Goal: Complete application form

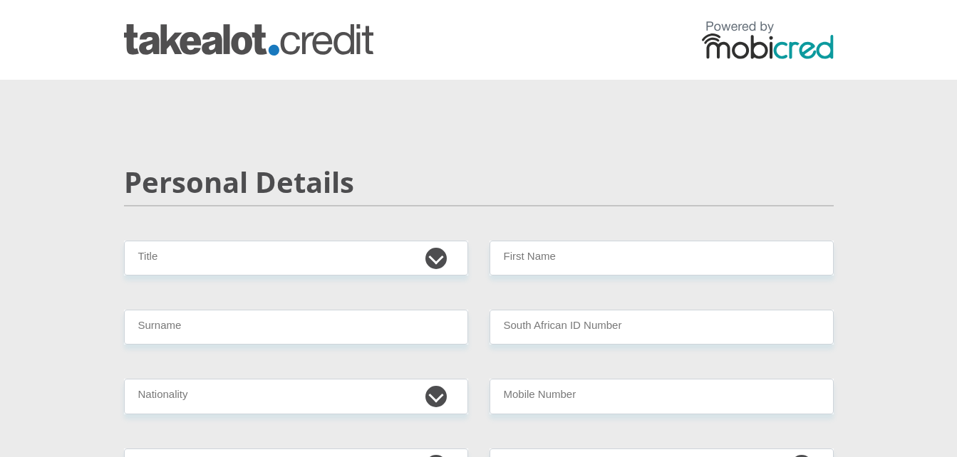
select select "Ms"
click at [124, 241] on select "Mr Ms Mrs Dr [PERSON_NAME]" at bounding box center [296, 258] width 344 height 35
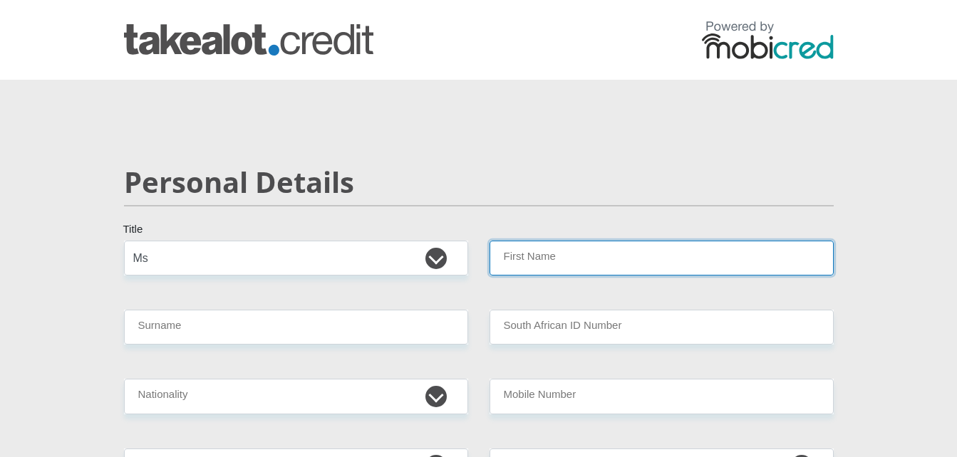
click at [536, 267] on input "First Name" at bounding box center [661, 258] width 344 height 35
type input "[PERSON_NAME]"
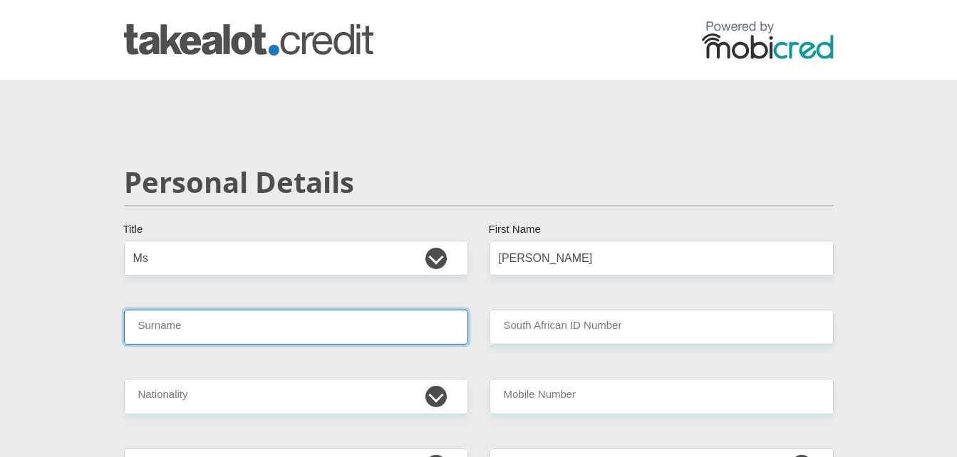
type input "mokgotho"
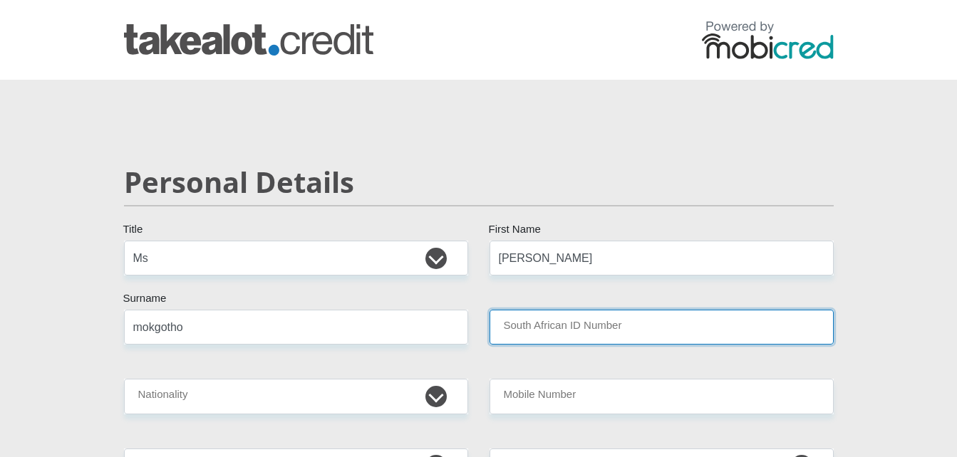
type input "15512827"
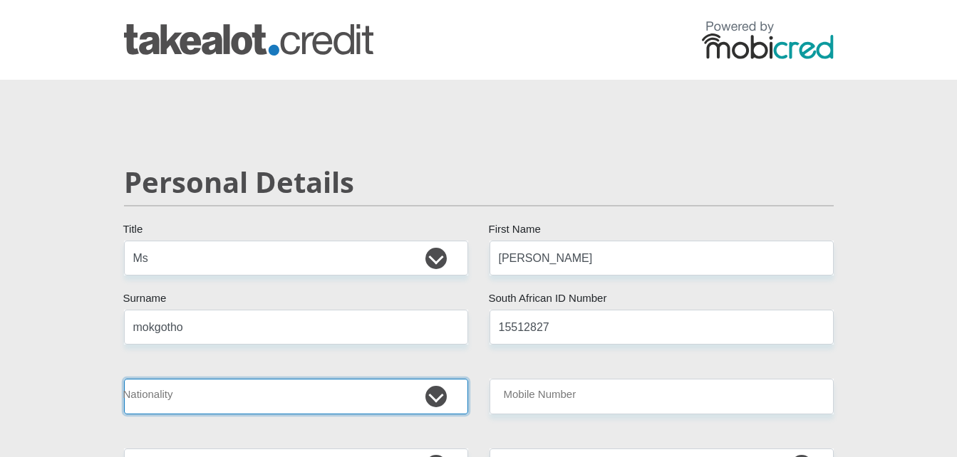
select select "ZAF"
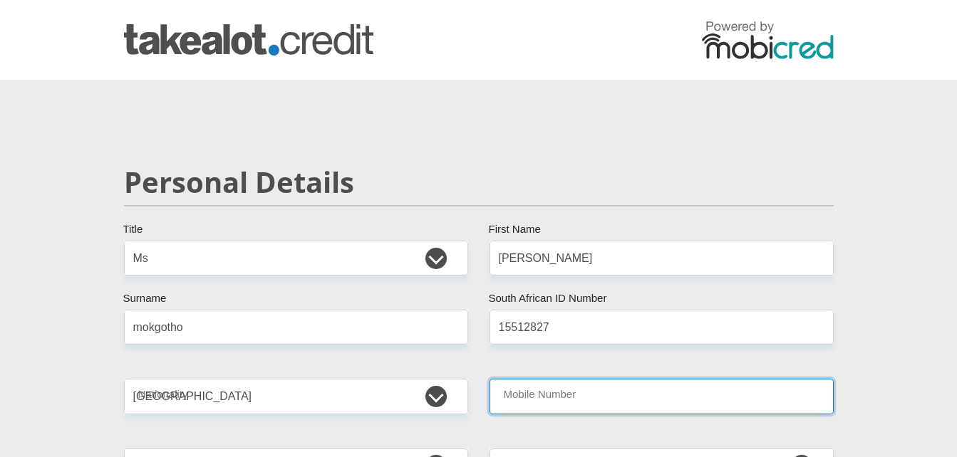
type input "0765830566"
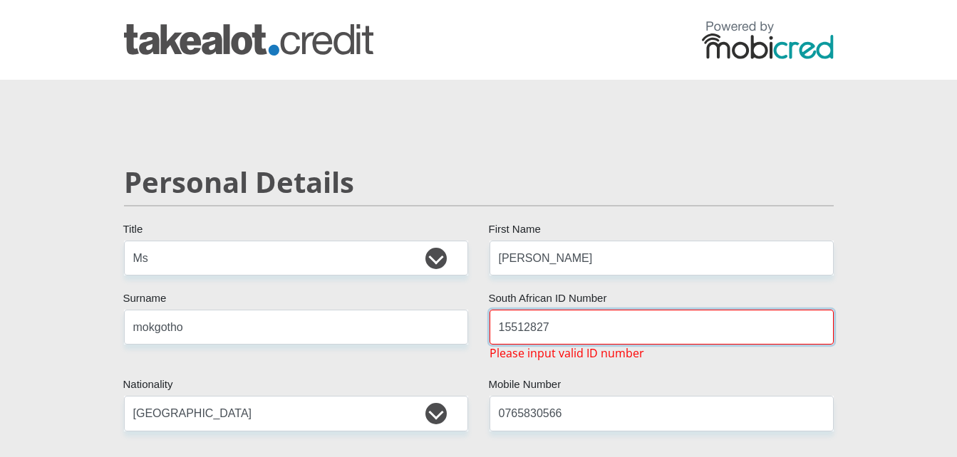
click at [569, 331] on input "15512827" at bounding box center [661, 327] width 344 height 35
type input "1"
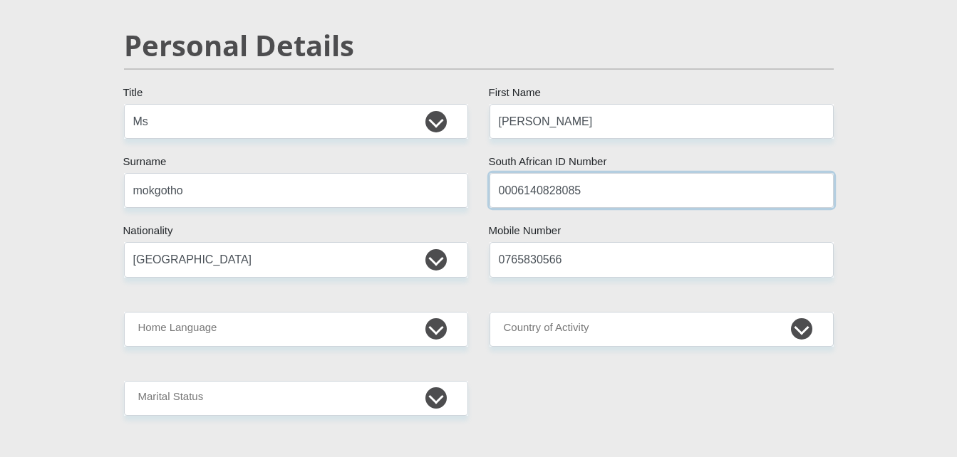
scroll to position [143, 0]
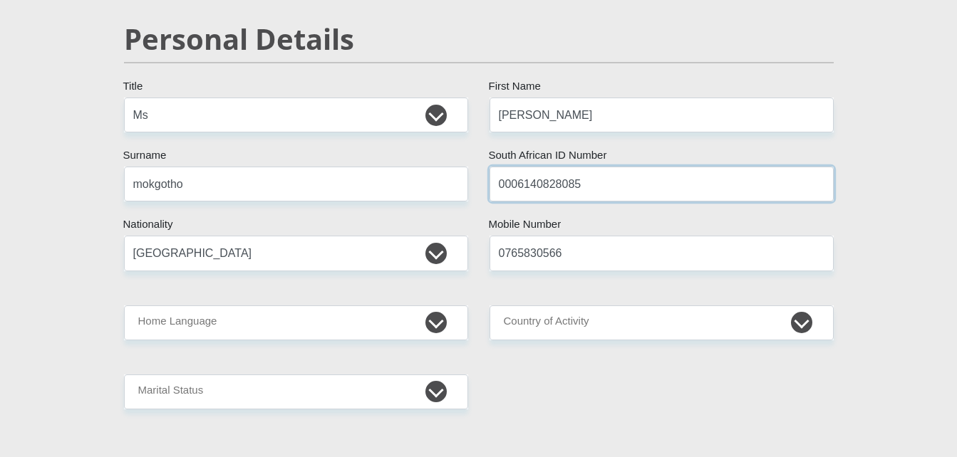
type input "0006140828085"
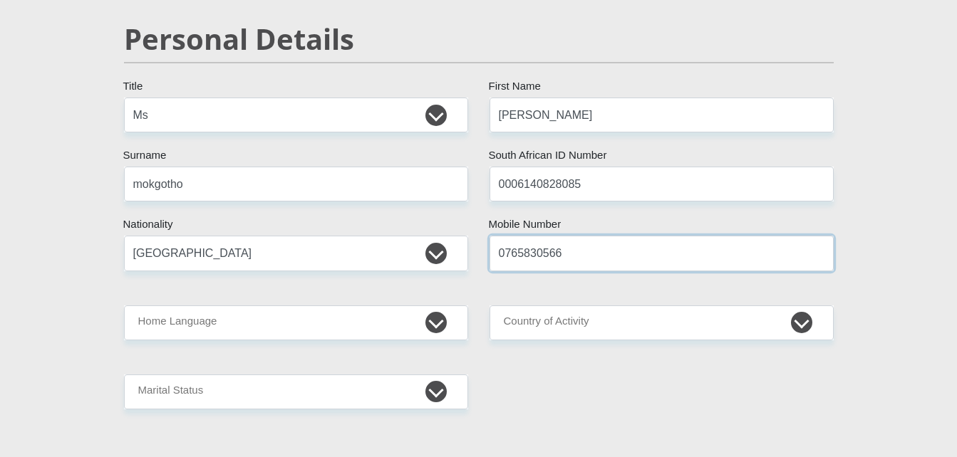
click at [582, 257] on input "0765830566" at bounding box center [661, 253] width 344 height 35
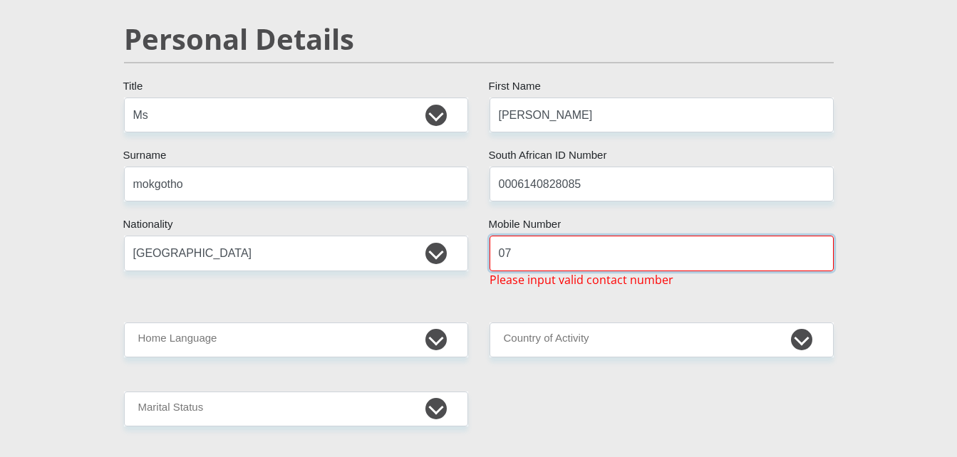
type input "0"
type input "0765830566"
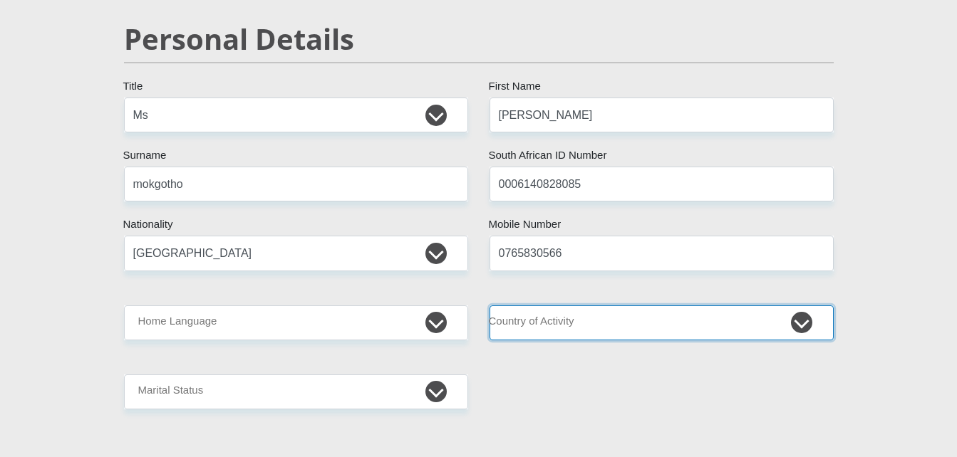
click at [556, 321] on select "[GEOGRAPHIC_DATA] [GEOGRAPHIC_DATA] [GEOGRAPHIC_DATA] [GEOGRAPHIC_DATA] [GEOGRA…" at bounding box center [661, 323] width 344 height 35
select select "ZAF"
click at [489, 306] on select "[GEOGRAPHIC_DATA] [GEOGRAPHIC_DATA] [GEOGRAPHIC_DATA] [GEOGRAPHIC_DATA] [GEOGRA…" at bounding box center [661, 323] width 344 height 35
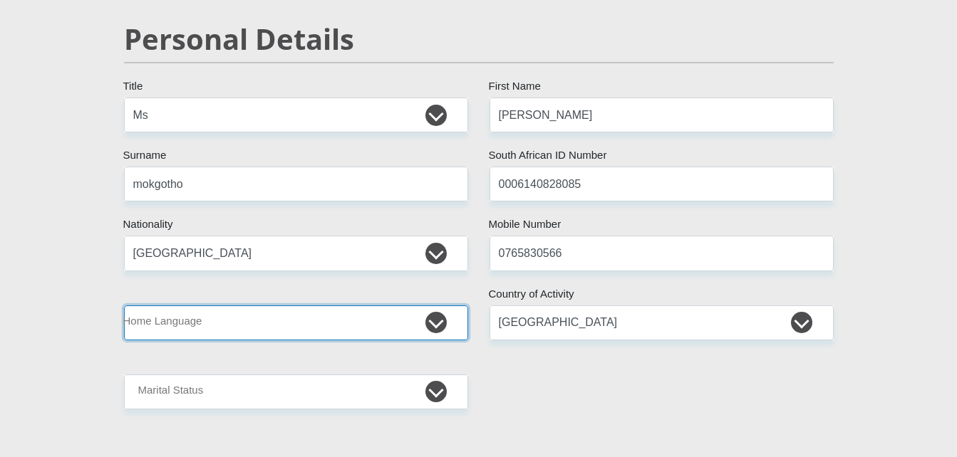
click at [426, 311] on select "Afrikaans English Sepedi South Ndebele Southern Sotho Swati Tsonga Tswana Venda…" at bounding box center [296, 323] width 344 height 35
select select "nso"
click at [124, 306] on select "Afrikaans English Sepedi South Ndebele Southern Sotho Swati Tsonga Tswana Venda…" at bounding box center [296, 323] width 344 height 35
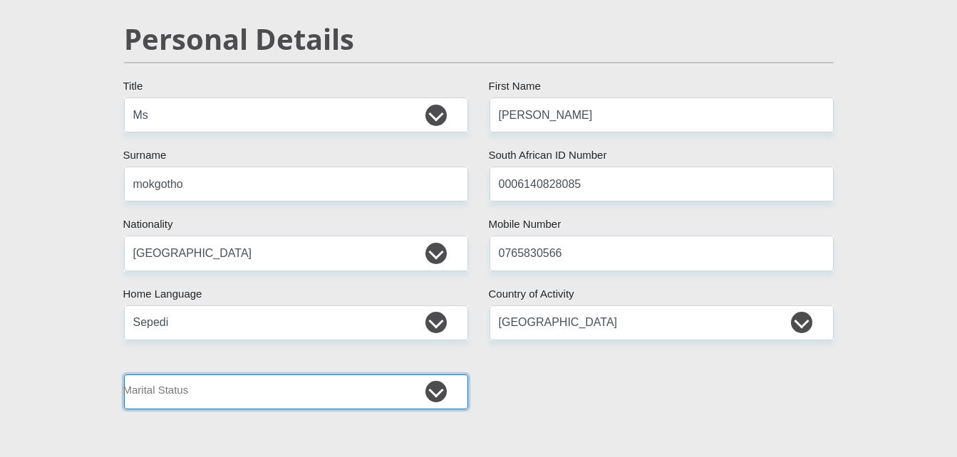
click at [435, 394] on select "Married ANC Single Divorced Widowed Married COP or Customary Law" at bounding box center [296, 392] width 344 height 35
select select "2"
click at [124, 375] on select "Married ANC Single Divorced Widowed Married COP or Customary Law" at bounding box center [296, 392] width 344 height 35
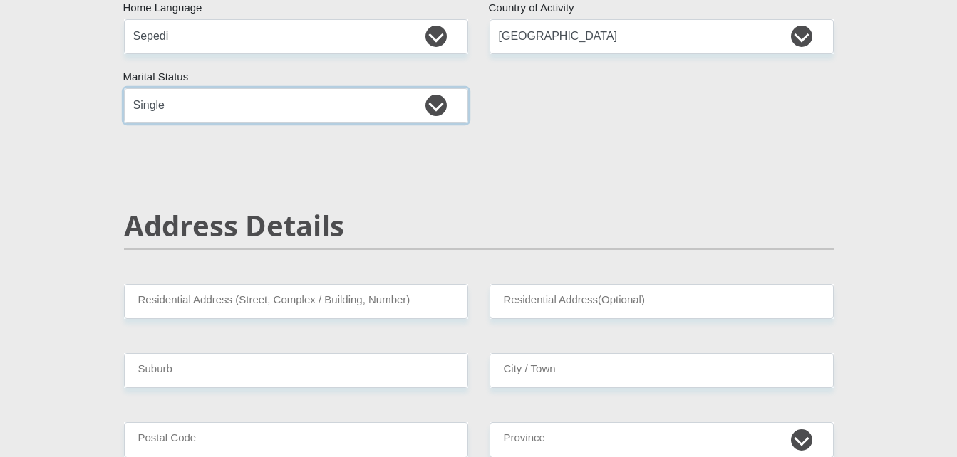
scroll to position [433, 0]
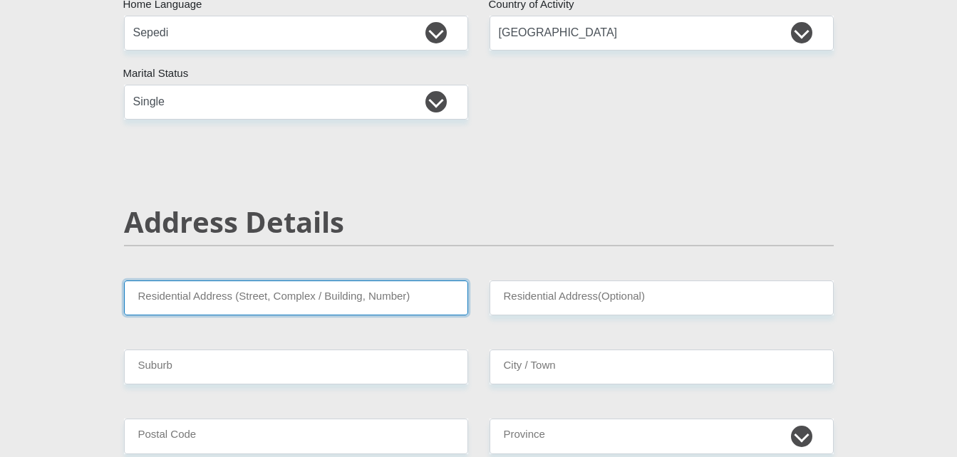
click at [243, 307] on input "Residential Address (Street, Complex / Building, Number)" at bounding box center [296, 298] width 344 height 35
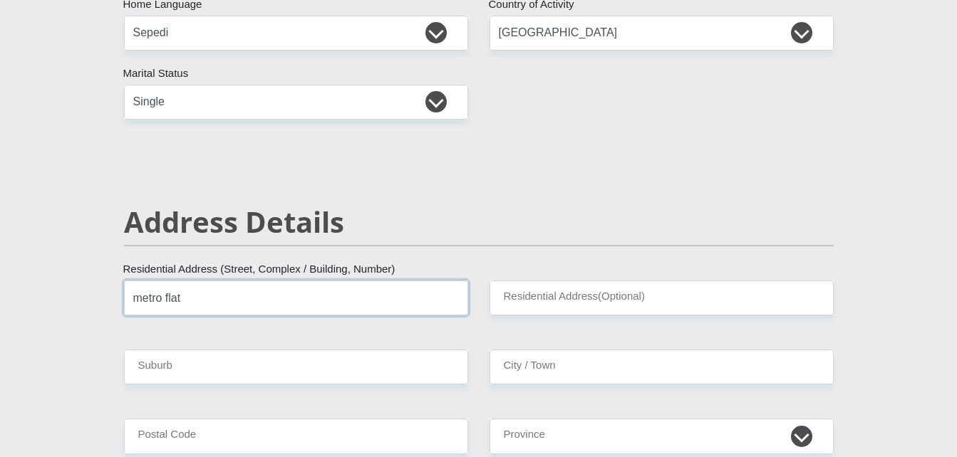
type input "metro flat"
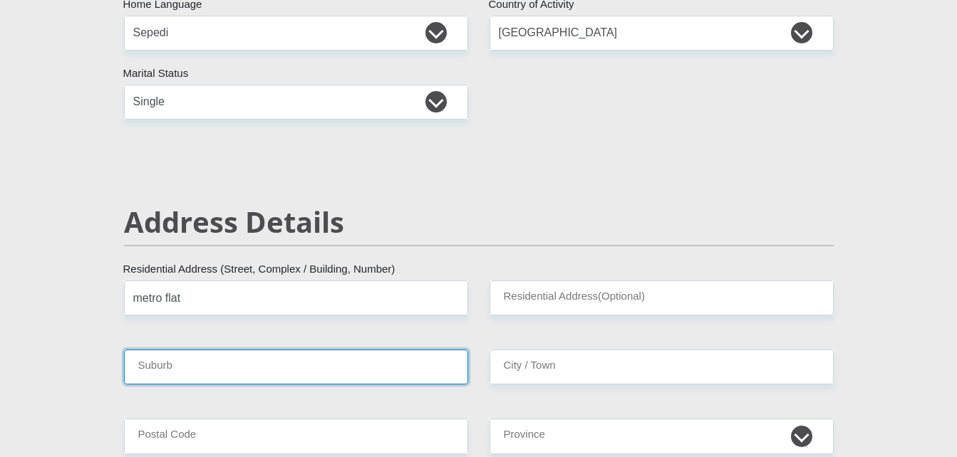
click at [212, 377] on input "Suburb" at bounding box center [296, 367] width 344 height 35
type input "[GEOGRAPHIC_DATA]"
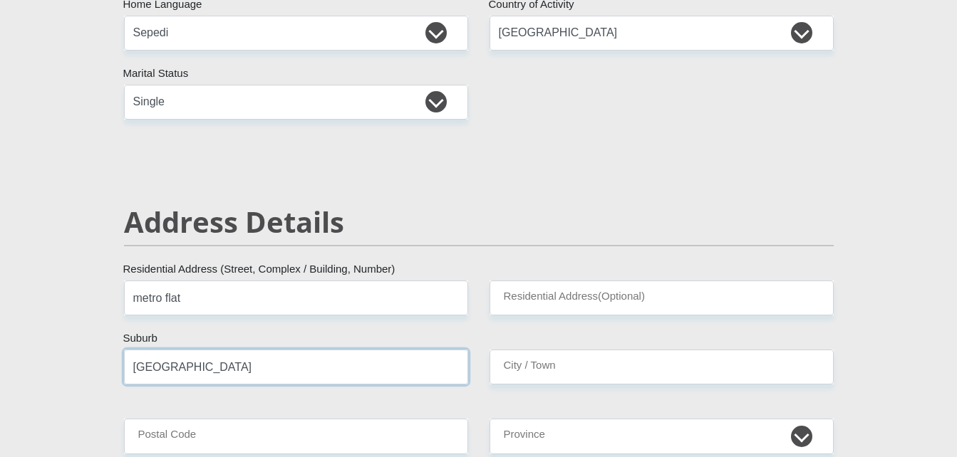
click at [313, 380] on input "[GEOGRAPHIC_DATA]" at bounding box center [296, 367] width 344 height 35
type input "central"
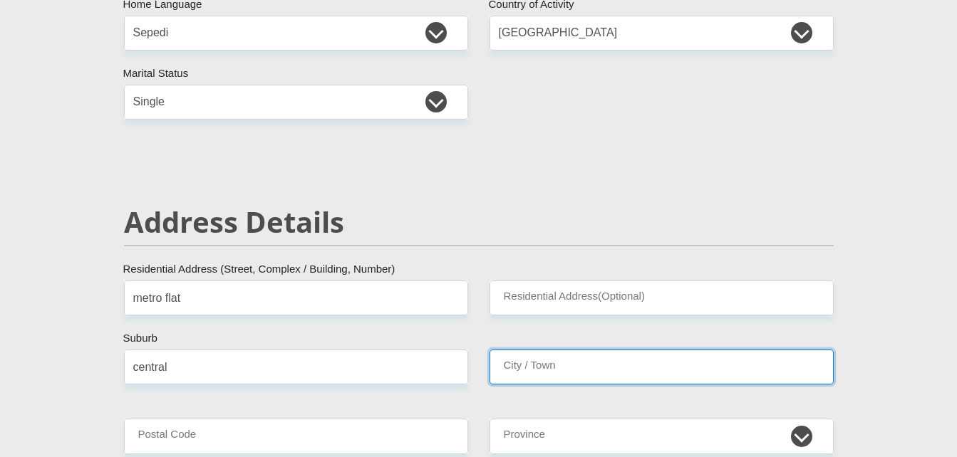
click at [511, 368] on input "City / Town" at bounding box center [661, 367] width 344 height 35
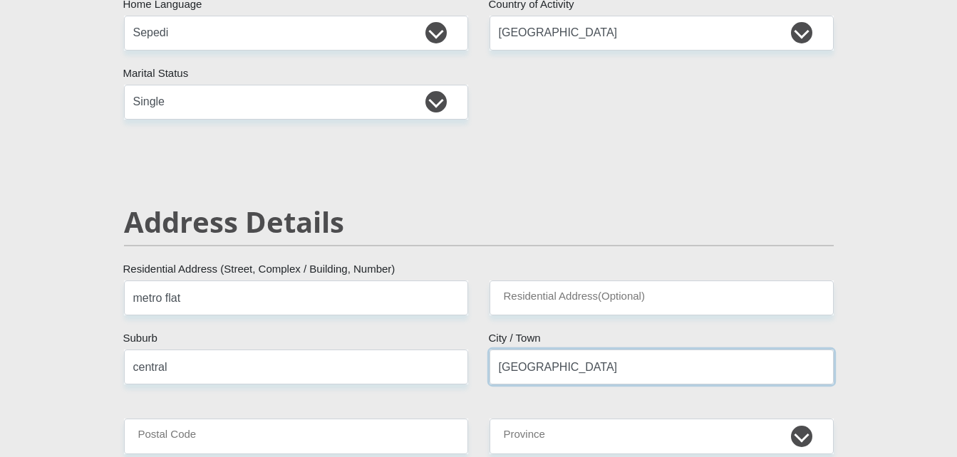
type input "[GEOGRAPHIC_DATA]"
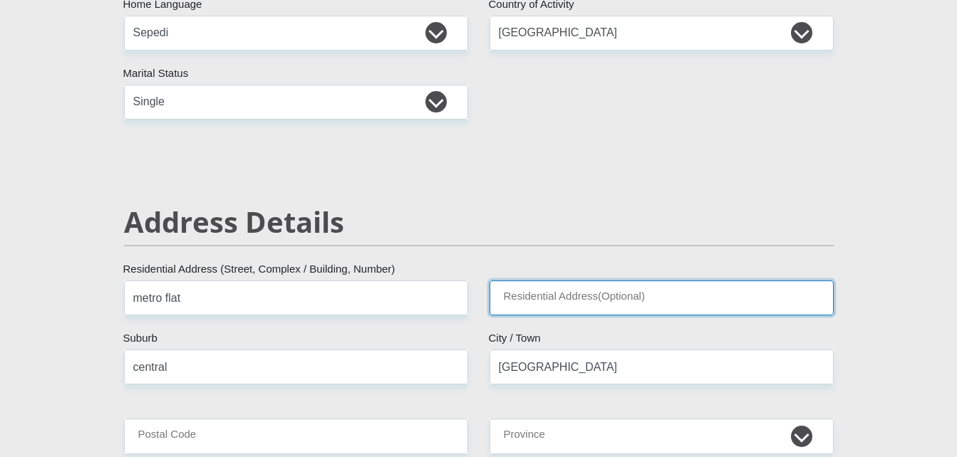
click at [548, 284] on input "Residential Address(Optional)" at bounding box center [661, 298] width 344 height 35
click at [512, 291] on input "Residential Address(Optional)" at bounding box center [661, 298] width 344 height 35
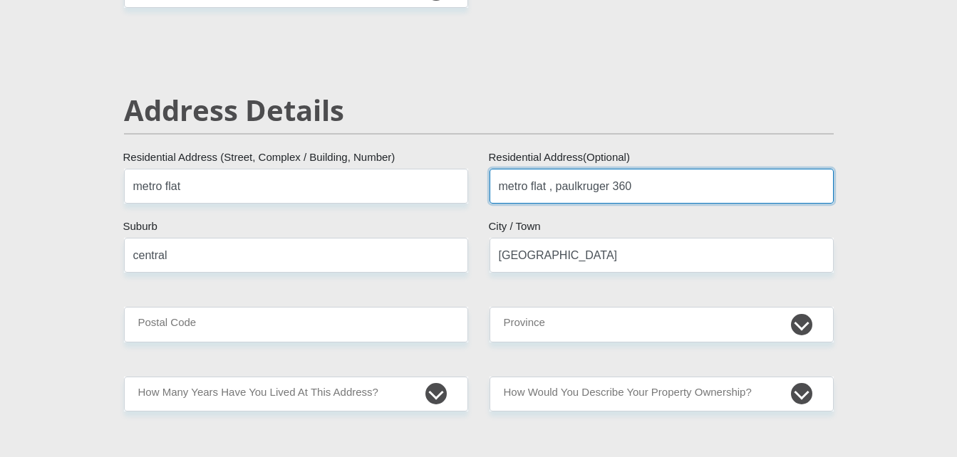
scroll to position [547, 0]
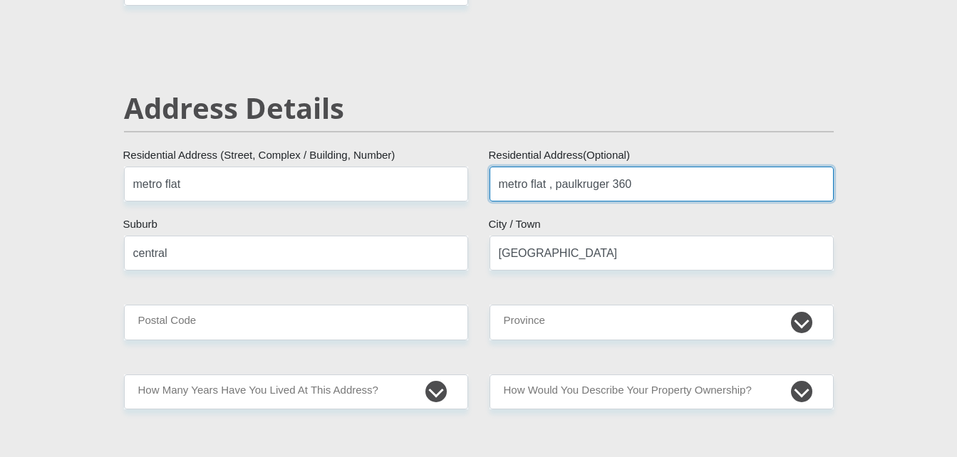
type input "metro flat , paulkruger 360"
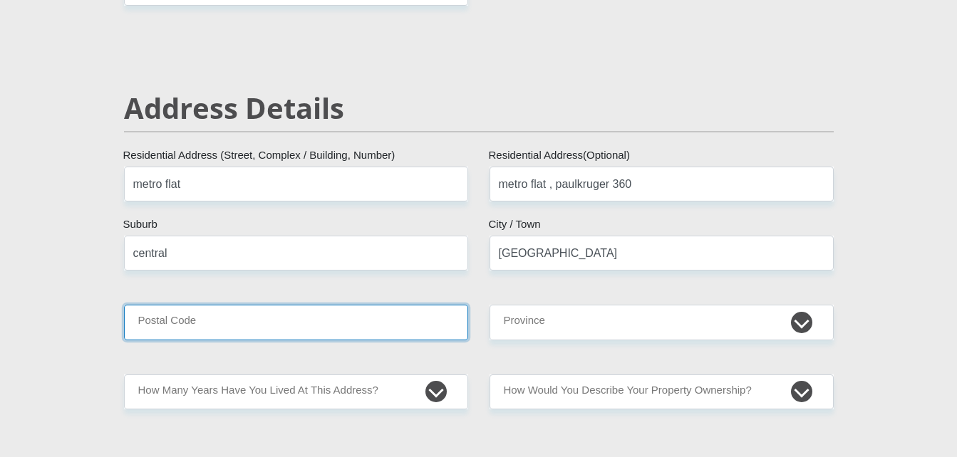
click at [249, 332] on input "Postal Code" at bounding box center [296, 322] width 344 height 35
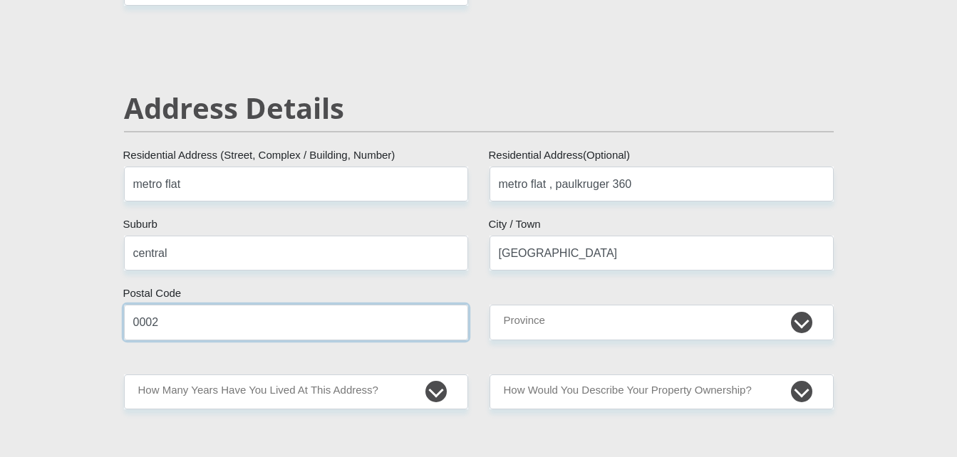
type input "0002"
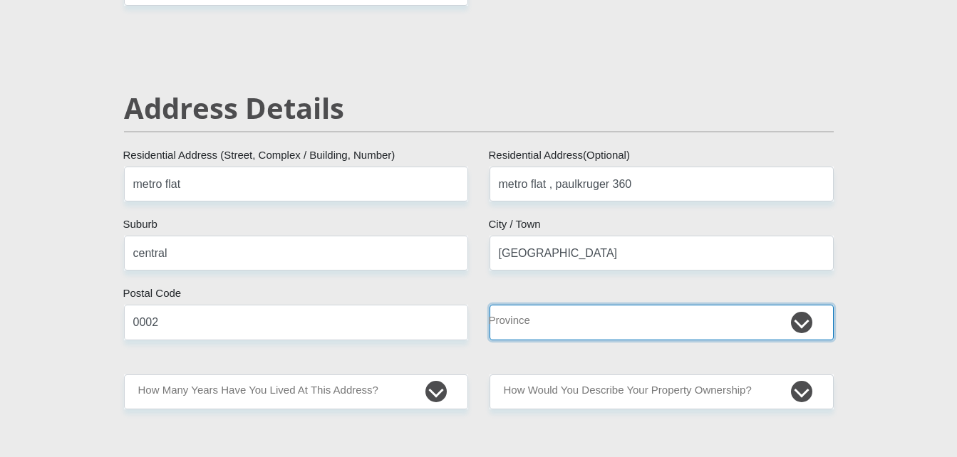
click at [539, 333] on select "Eastern Cape Free State [GEOGRAPHIC_DATA] [GEOGRAPHIC_DATA][DATE] [GEOGRAPHIC_D…" at bounding box center [661, 322] width 344 height 35
select select "Gauteng"
click at [489, 305] on select "Eastern Cape Free State [GEOGRAPHIC_DATA] [GEOGRAPHIC_DATA][DATE] [GEOGRAPHIC_D…" at bounding box center [661, 322] width 344 height 35
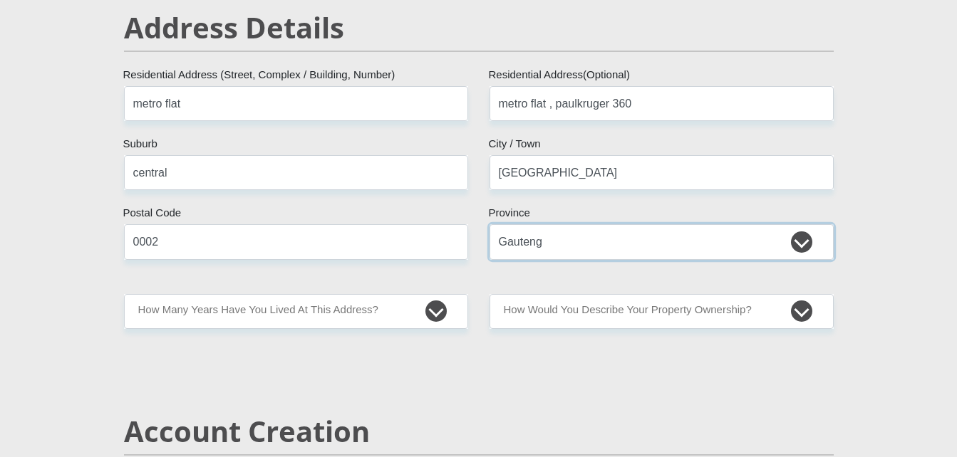
scroll to position [633, 0]
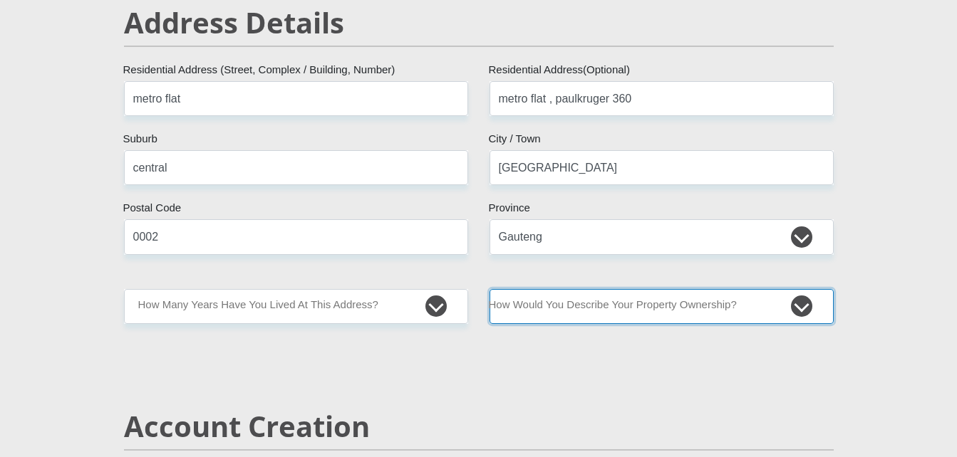
click at [694, 313] on select "Owned Rented Family Owned Company Dwelling" at bounding box center [661, 306] width 344 height 35
select select "Rented"
click at [489, 289] on select "Owned Rented Family Owned Company Dwelling" at bounding box center [661, 306] width 344 height 35
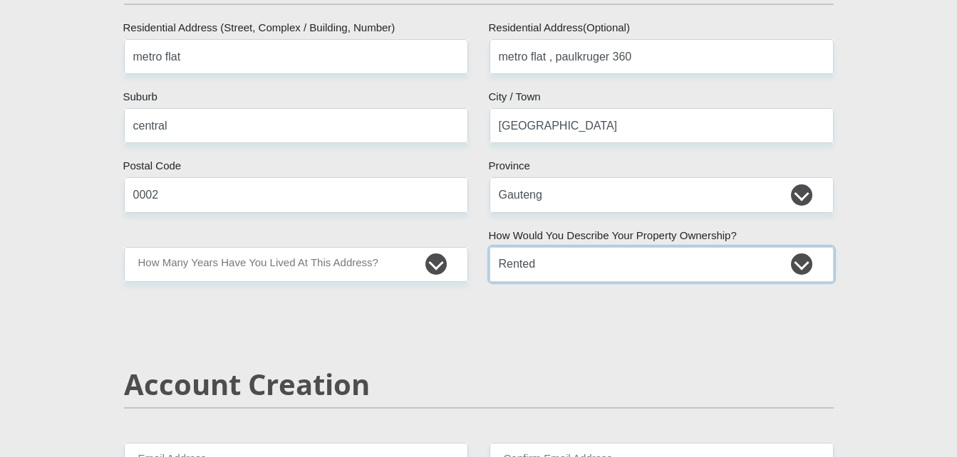
scroll to position [678, 0]
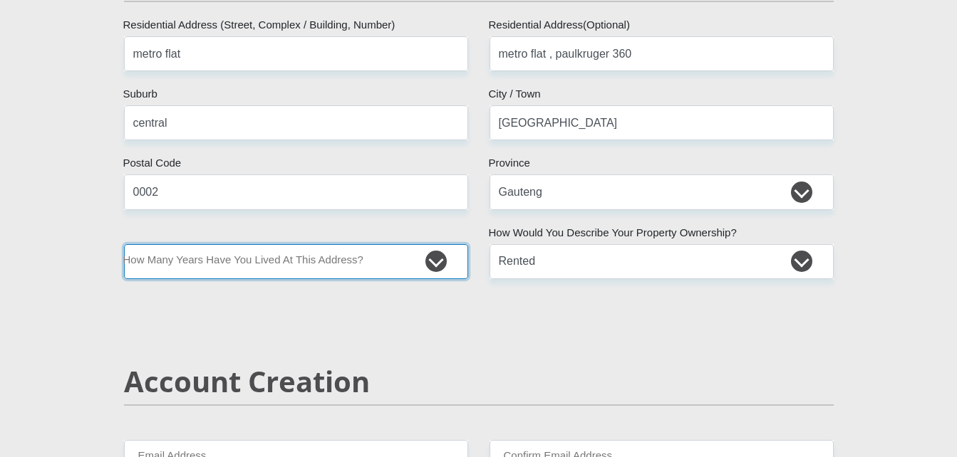
click at [405, 261] on select "less than 1 year 1-3 years 3-5 years 5+ years" at bounding box center [296, 261] width 344 height 35
select select "2"
click at [124, 244] on select "less than 1 year 1-3 years 3-5 years 5+ years" at bounding box center [296, 261] width 344 height 35
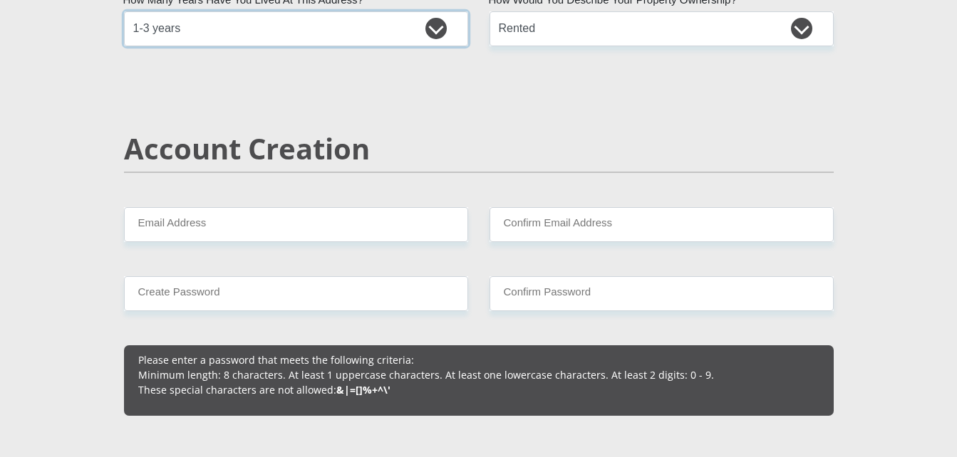
scroll to position [919, 0]
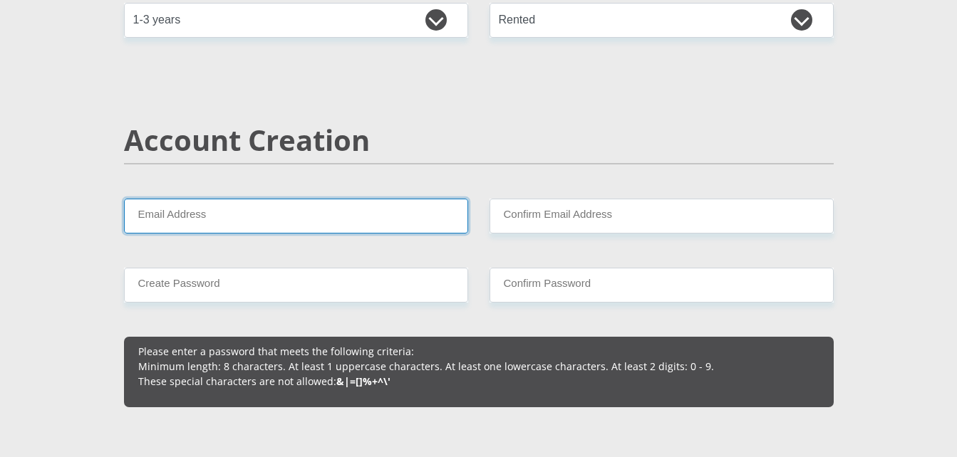
click at [261, 223] on input "Email Address" at bounding box center [296, 216] width 344 height 35
type input "[EMAIL_ADDRESS][DOMAIN_NAME]"
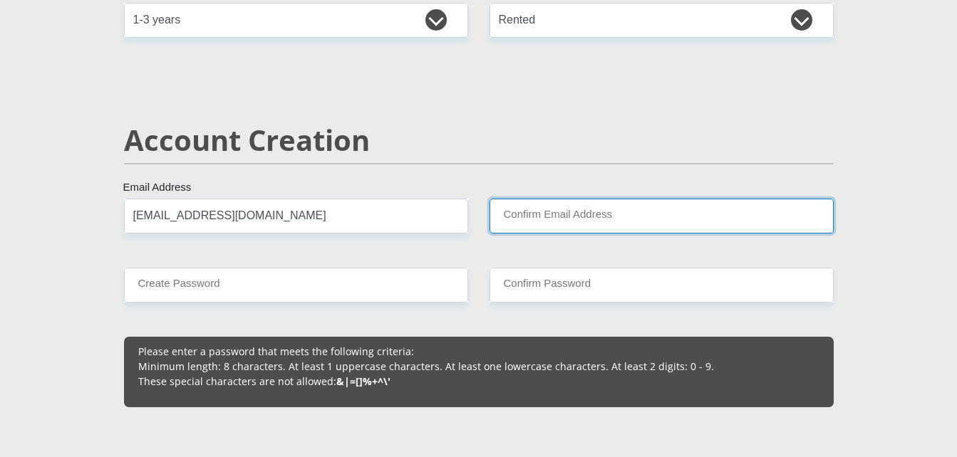
type input "[EMAIL_ADDRESS][DOMAIN_NAME]"
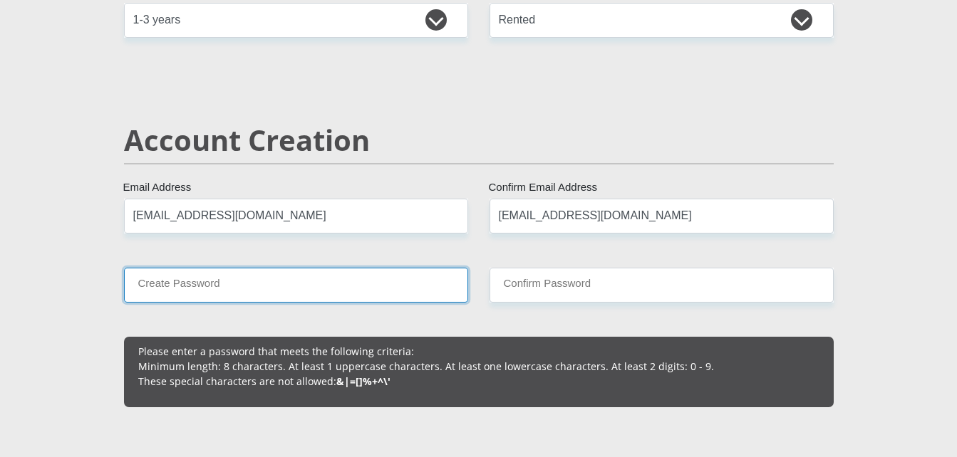
click at [295, 282] on input "Create Password" at bounding box center [296, 285] width 344 height 35
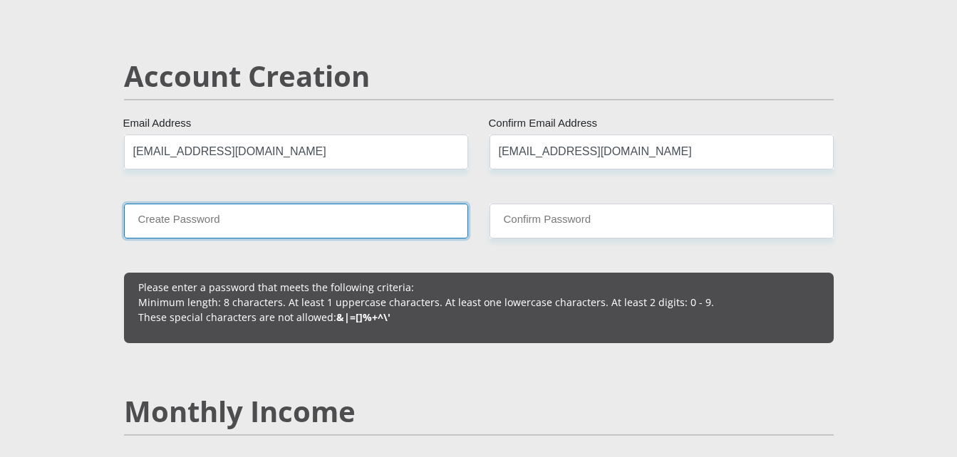
scroll to position [987, 0]
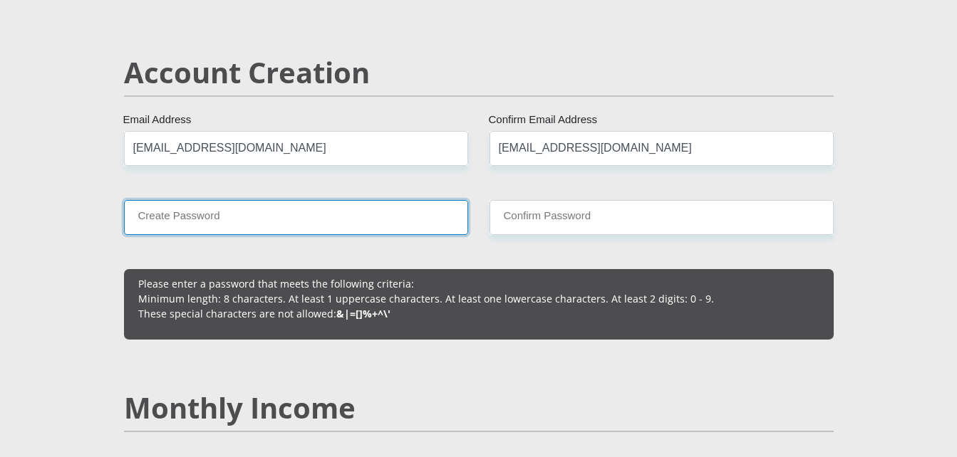
type input "p"
type input "Prisci11@24"
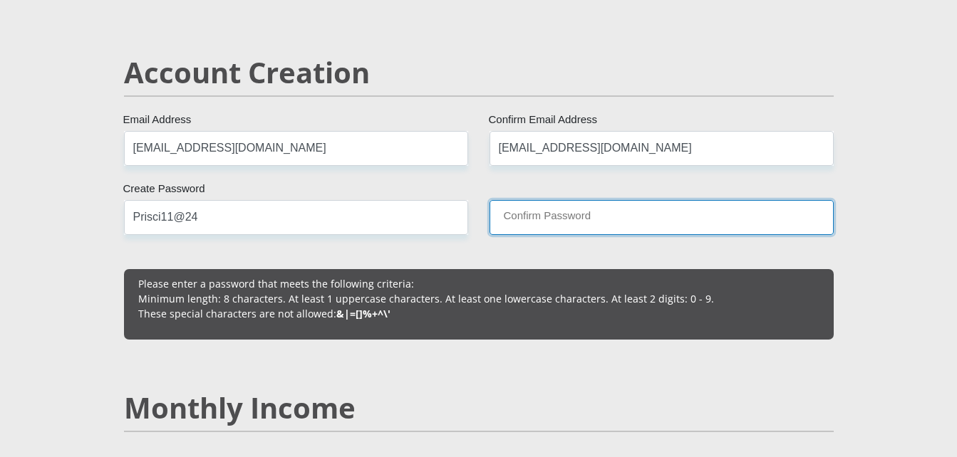
click at [546, 221] on input "Confirm Password" at bounding box center [661, 217] width 344 height 35
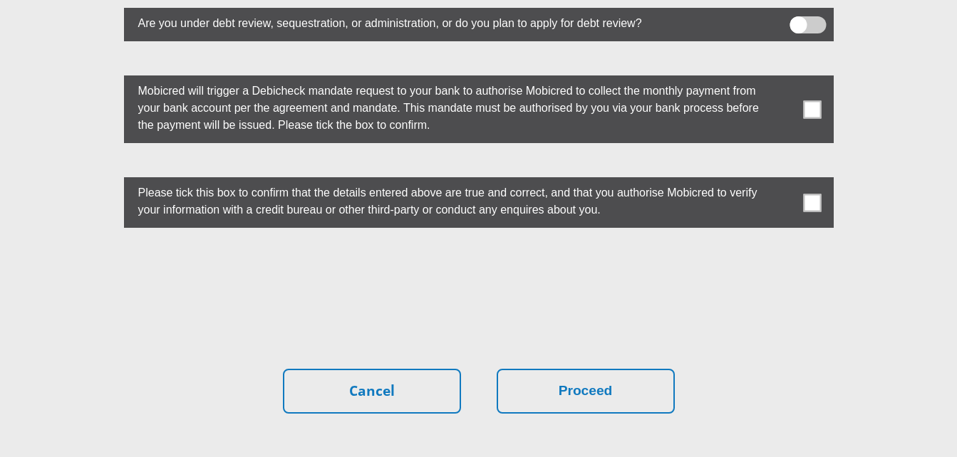
scroll to position [3988, 0]
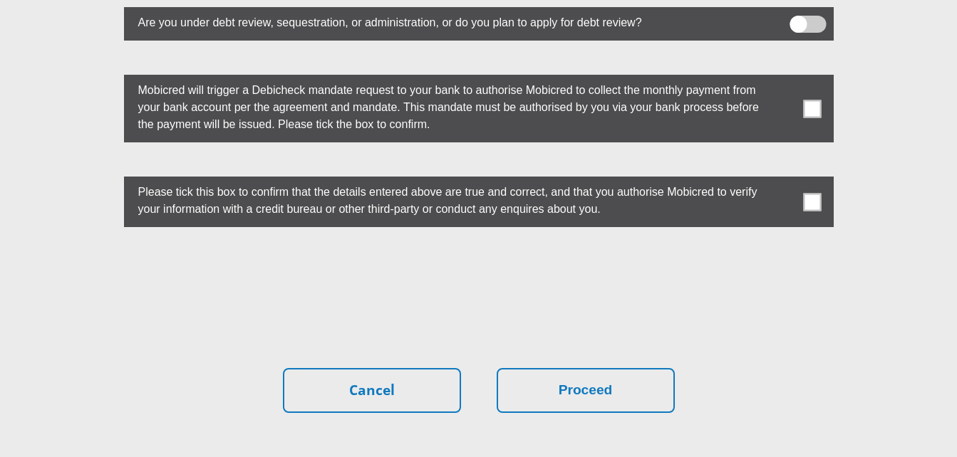
type input "Prisci11@24"
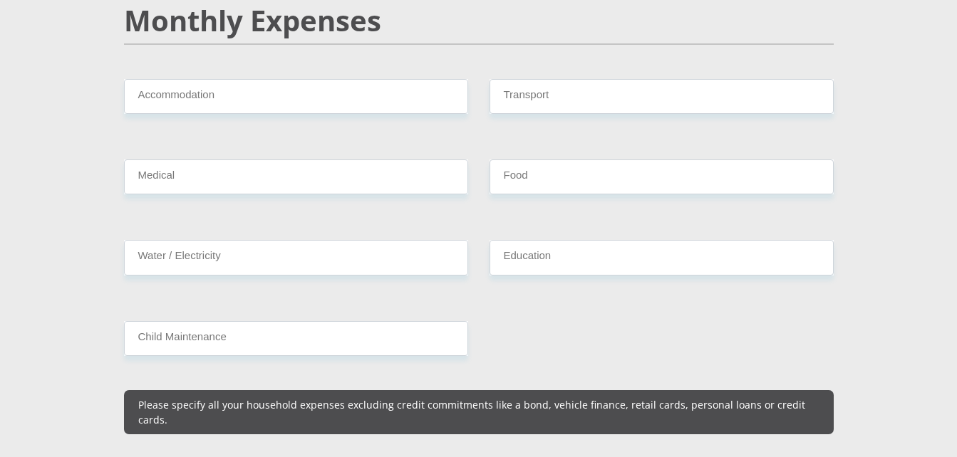
scroll to position [1728, 0]
